Goal: Find specific page/section: Find specific page/section

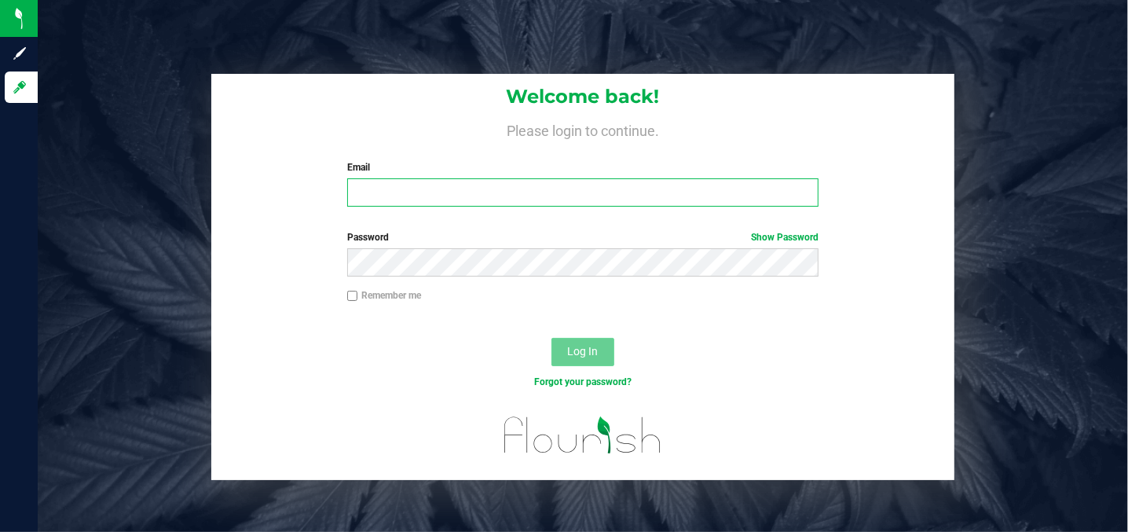
type input "[EMAIL_ADDRESS][PERSON_NAME][DOMAIN_NAME]"
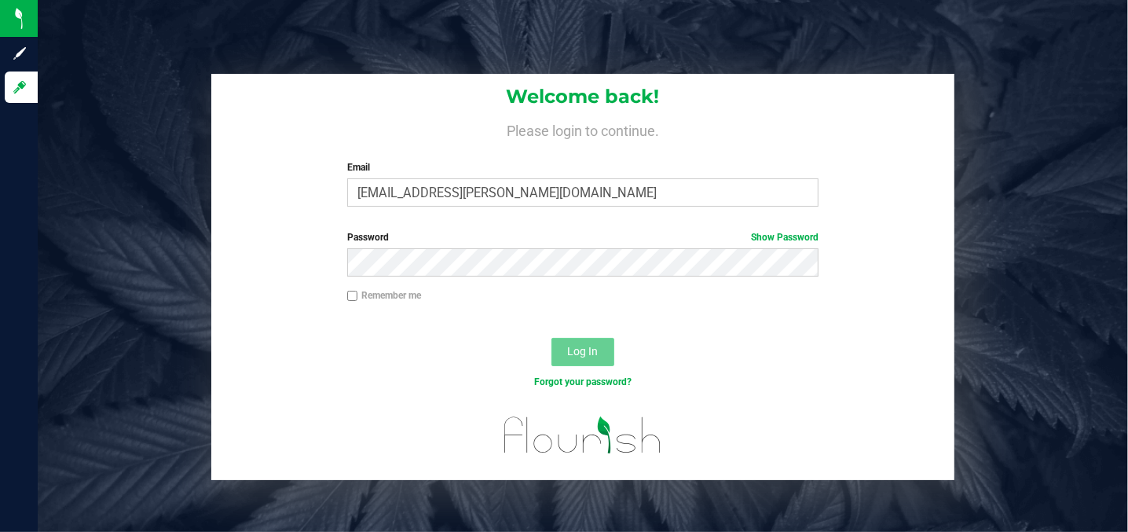
click at [578, 352] on span "Log In" at bounding box center [582, 351] width 31 height 13
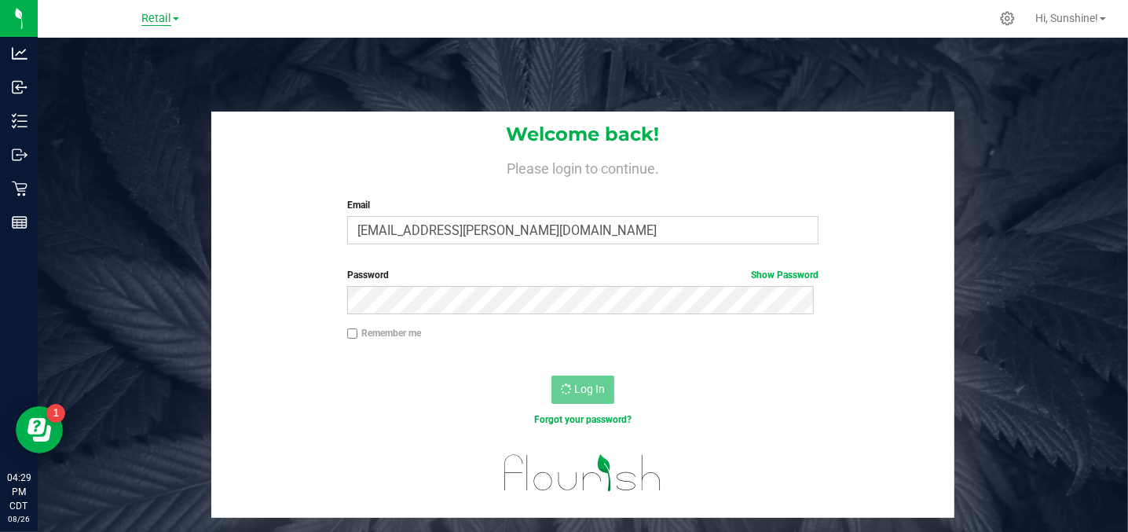
click at [156, 17] on span "Retail" at bounding box center [156, 19] width 30 height 14
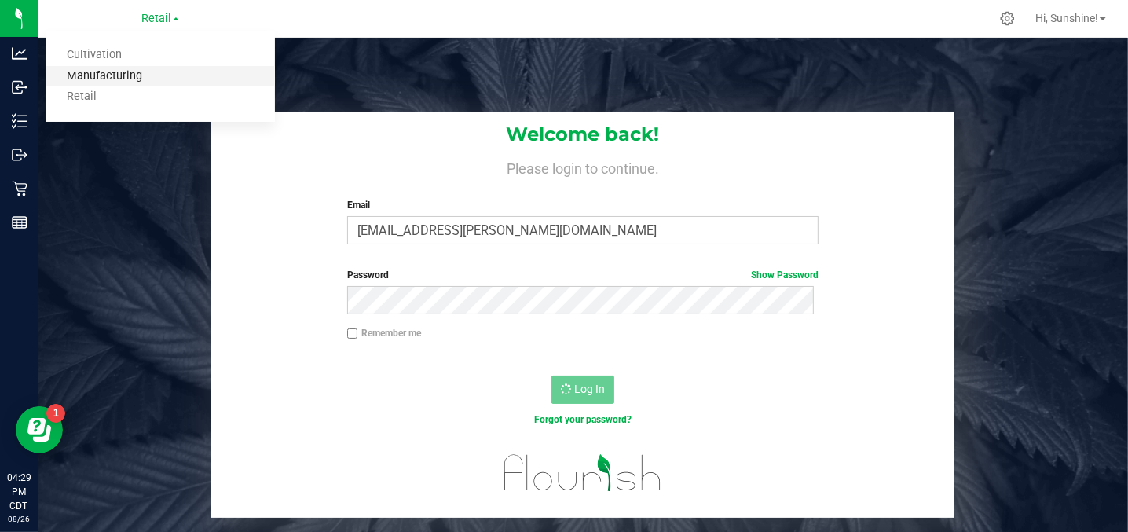
click at [149, 68] on link "Manufacturing" at bounding box center [160, 76] width 229 height 21
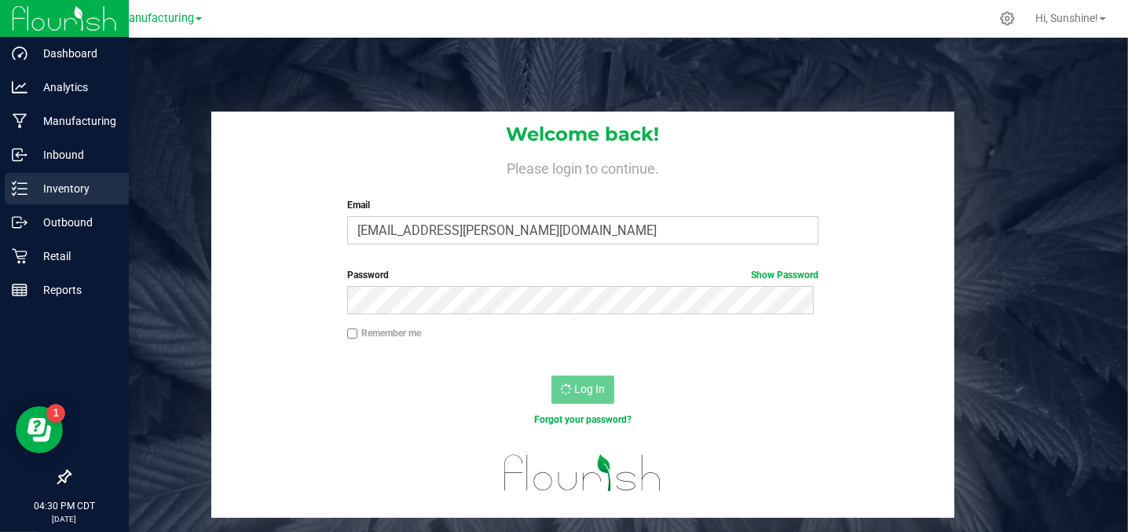
click at [28, 179] on p "Inventory" at bounding box center [75, 188] width 94 height 19
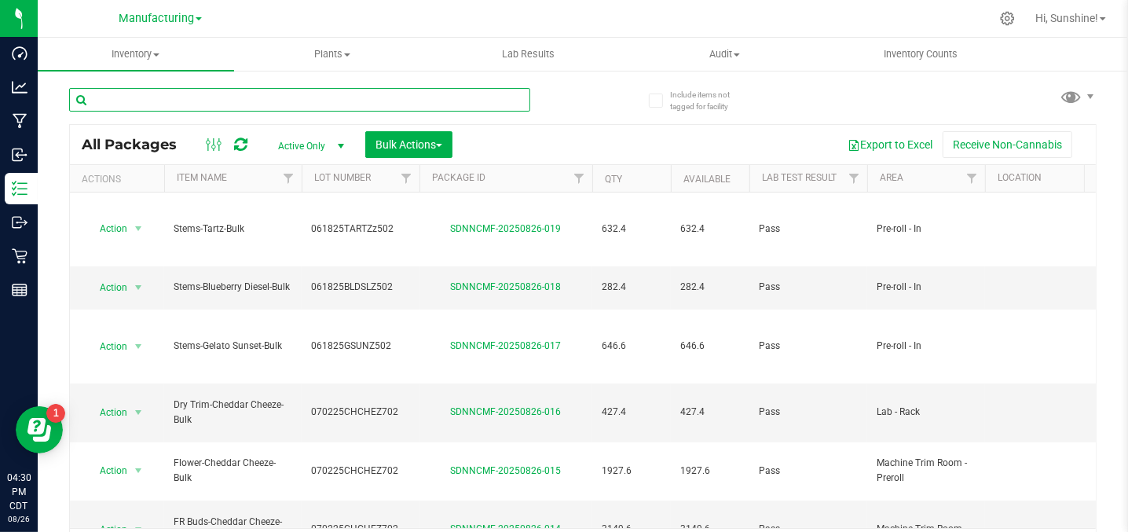
click at [197, 104] on input "text" at bounding box center [299, 100] width 461 height 24
type input "fried banana"
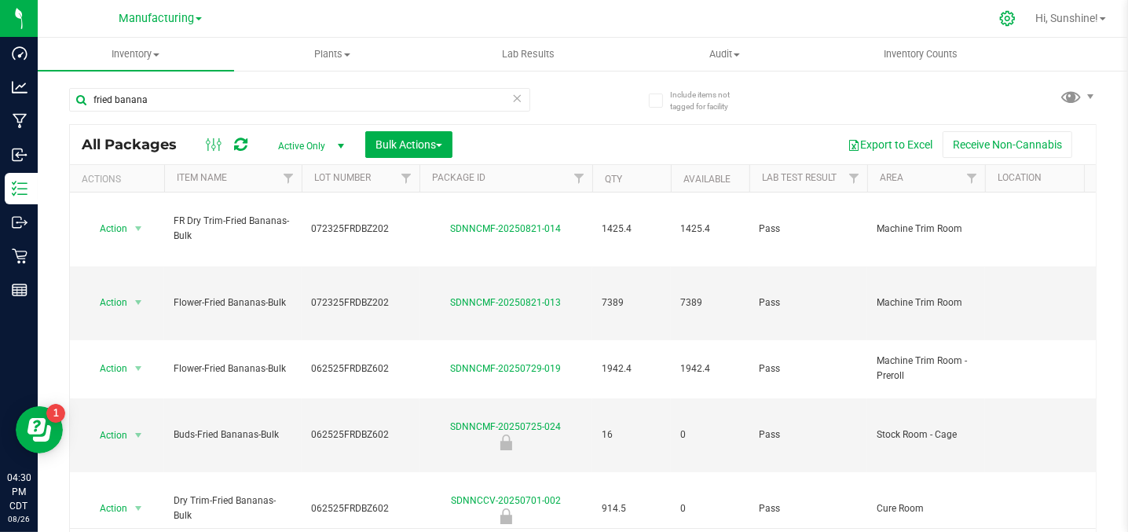
click at [1007, 14] on icon at bounding box center [1007, 18] width 17 height 17
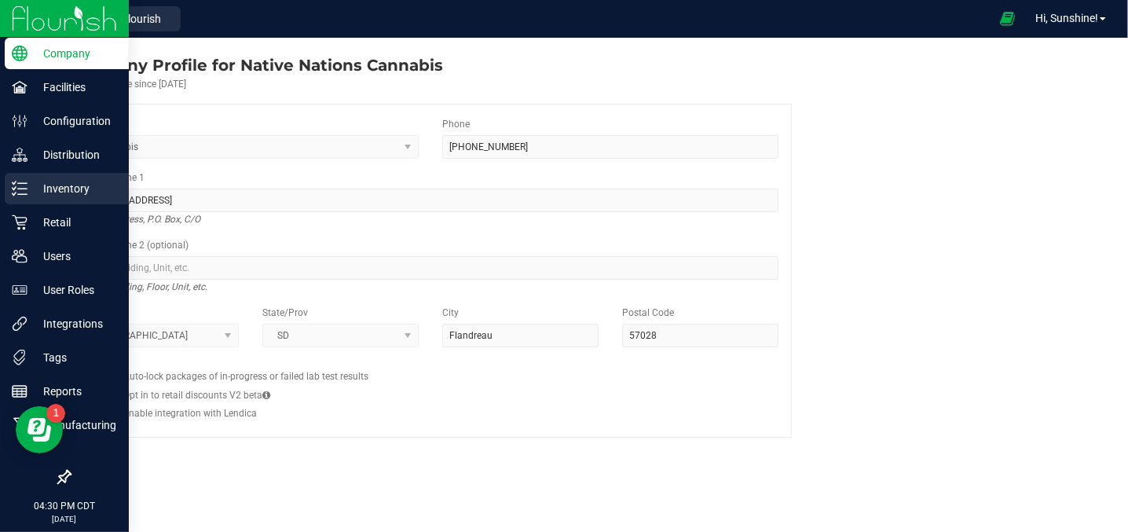
click at [28, 185] on p "Inventory" at bounding box center [75, 188] width 94 height 19
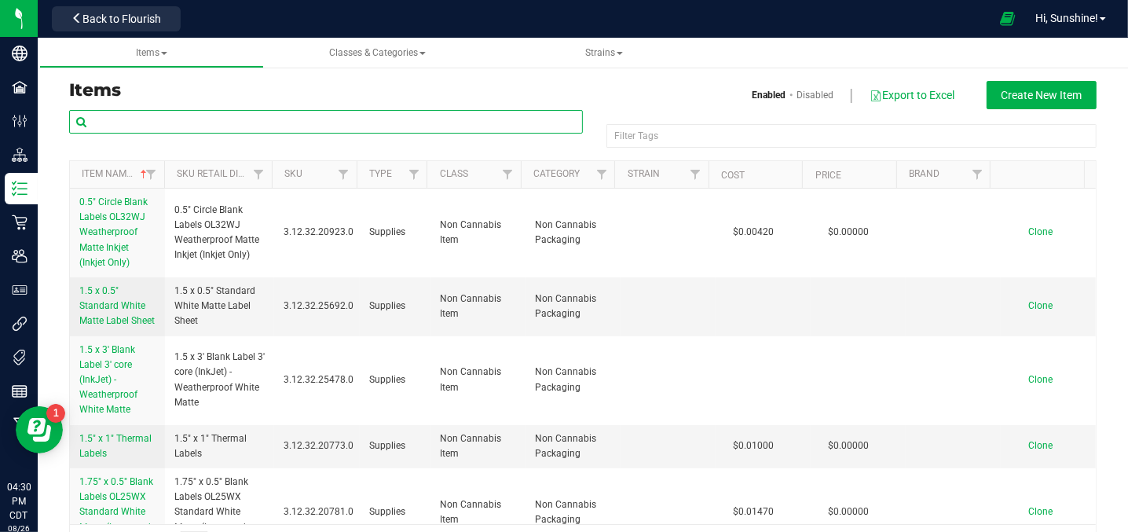
click at [162, 126] on input "text" at bounding box center [326, 122] width 514 height 24
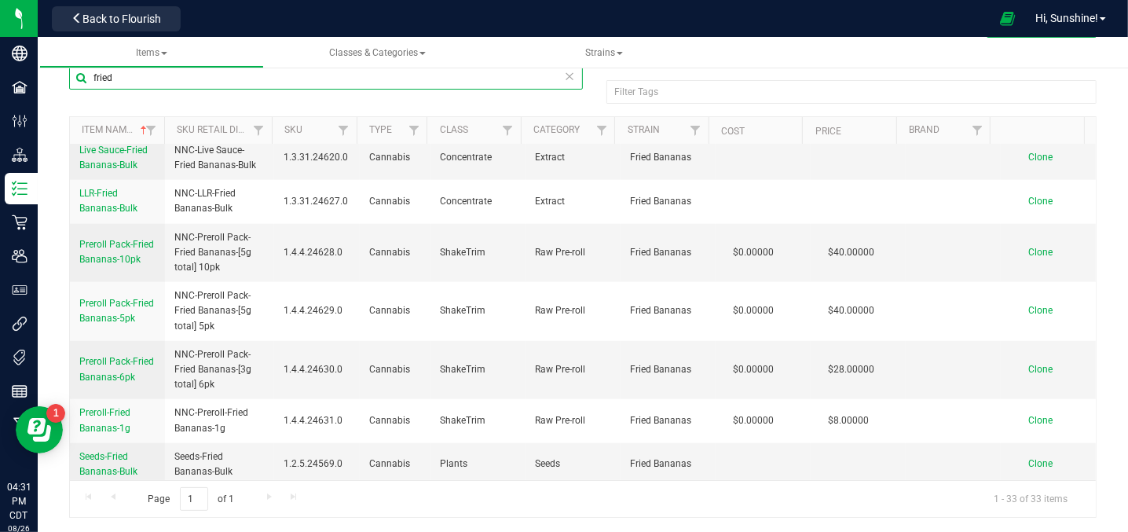
scroll to position [1226, 0]
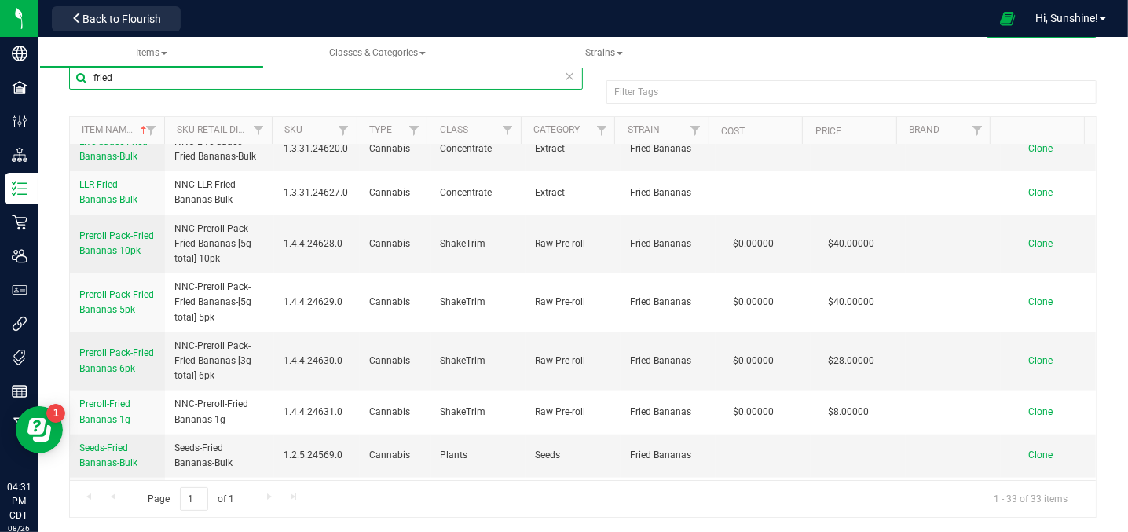
type input "fried"
